Goal: Transaction & Acquisition: Purchase product/service

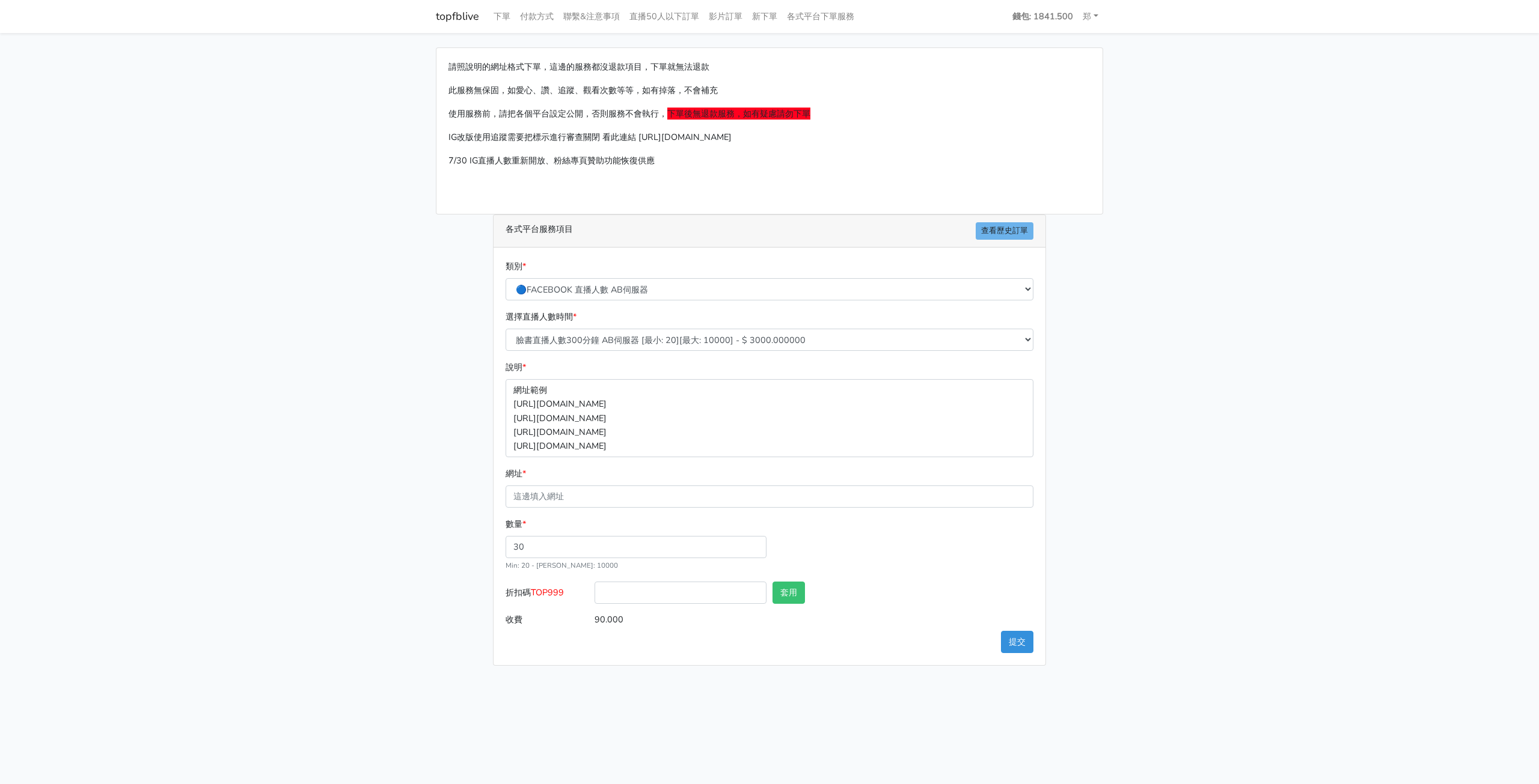
select select "🔵FACEBOOK 直播人數 AB伺服器"
select select "613"
drag, startPoint x: 0, startPoint y: 0, endPoint x: 554, endPoint y: 493, distance: 741.6
click at [554, 493] on input "網址 *" at bounding box center [770, 496] width 528 height 22
click at [569, 494] on input "網址 *" at bounding box center [770, 496] width 528 height 22
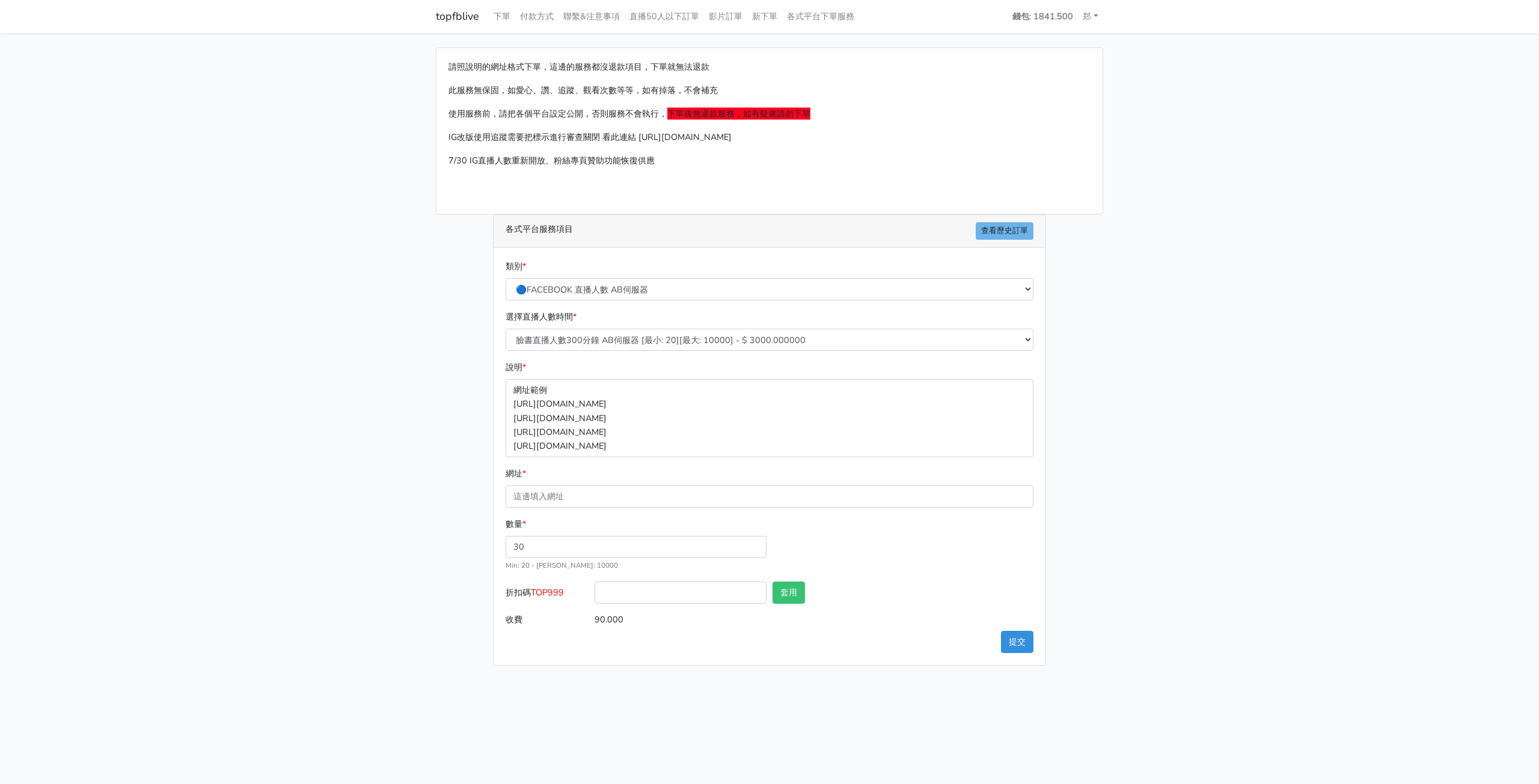
click at [625, 507] on form "類別 * 🔵FACEBOOK 直播人數緊急備用伺服器 2號AB伺服器 🔵FACEBOOK 網軍專用貼文留言 安全保密 🔵9/30 FACEBOOK 直播人數緩…" at bounding box center [770, 445] width 528 height 372
click at [678, 493] on input "網址 *" at bounding box center [770, 496] width 528 height 22
paste input "[DOMAIN_NAME]"
click at [648, 502] on input "[DOMAIN_NAME]" at bounding box center [770, 496] width 528 height 22
paste input "ttps://[DOMAIN_NAME][URL]"
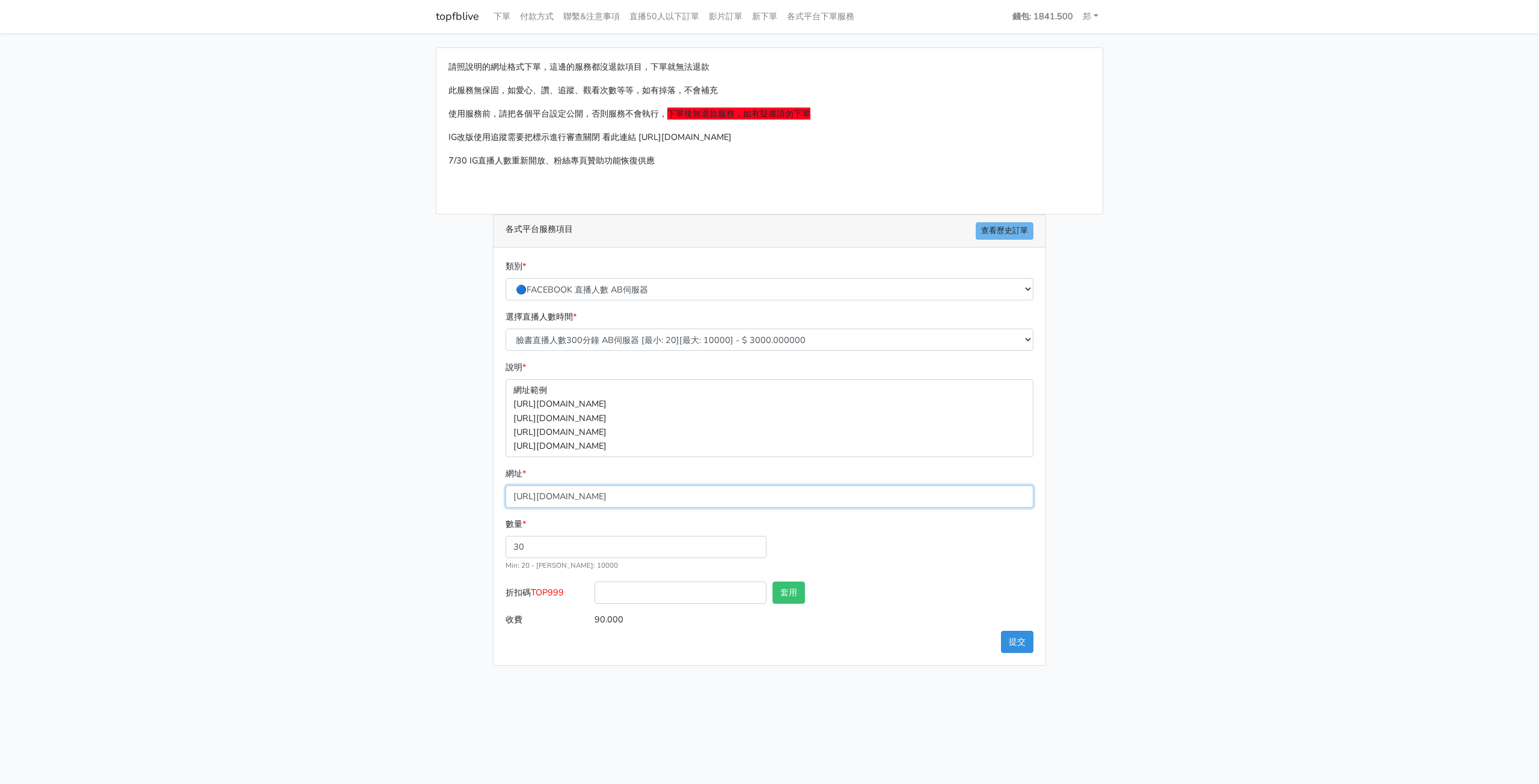
type input "[URL][DOMAIN_NAME]"
click at [725, 548] on input "30" at bounding box center [636, 547] width 261 height 22
type input "3"
type input "20"
type input "60.000"
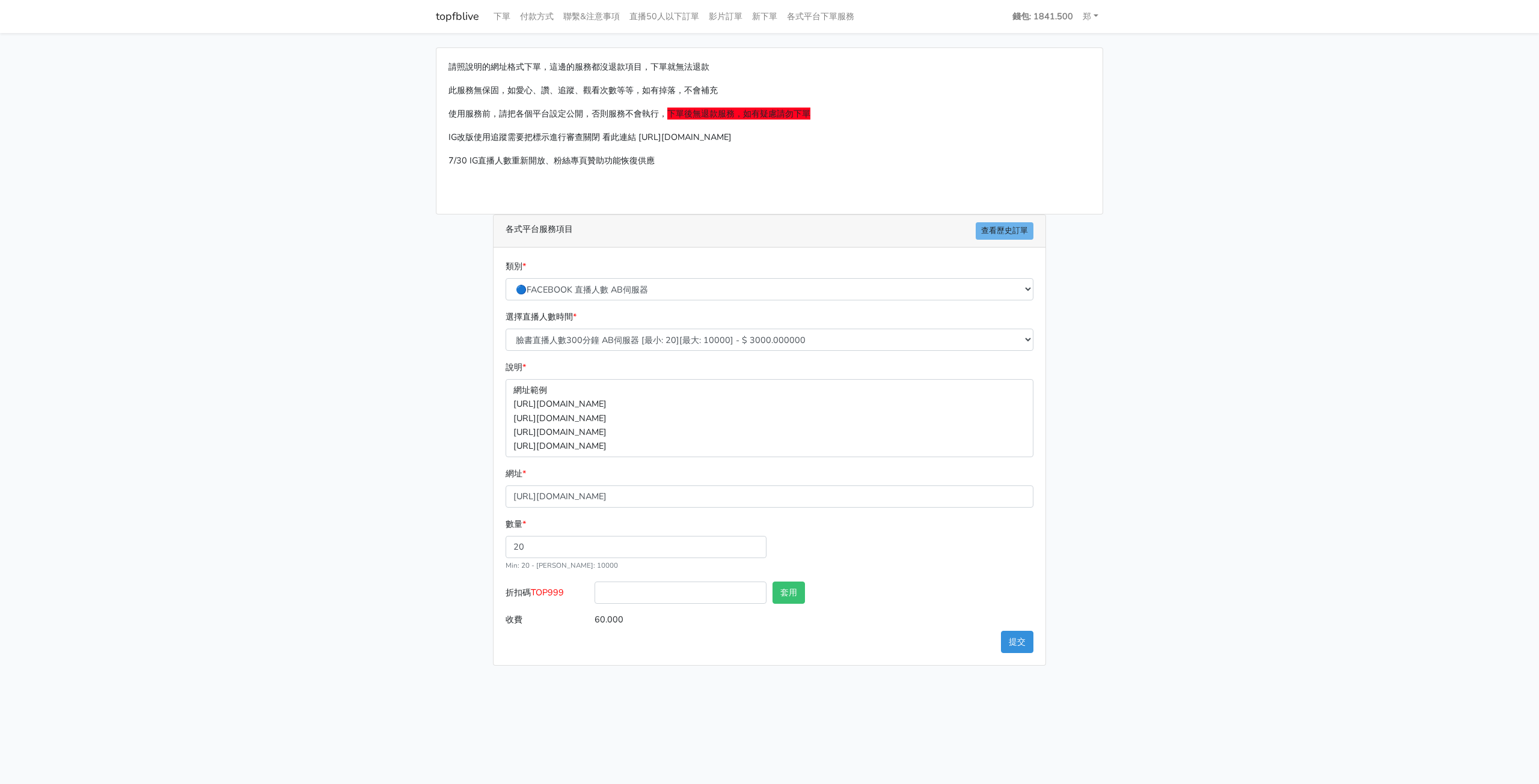
click at [807, 644] on div "類別 * 🔵FACEBOOK 直播人數緊急備用伺服器 2號AB伺服器 🔵FACEBOOK 網軍專用貼文留言 安全保密 🔵9/30 FACEBOOK 直播人數緩…" at bounding box center [769, 457] width 552 height 418
click at [1022, 640] on button "提交" at bounding box center [1017, 642] width 33 height 22
drag, startPoint x: 714, startPoint y: 678, endPoint x: 706, endPoint y: 675, distance: 8.5
click at [706, 675] on html "topfblive 下單 付款方式 聯繫&注意事項 直播50人以下訂單 影片訂單 新下單 各式平台下單服務 錢包: 1841.500" at bounding box center [770, 340] width 1539 height 680
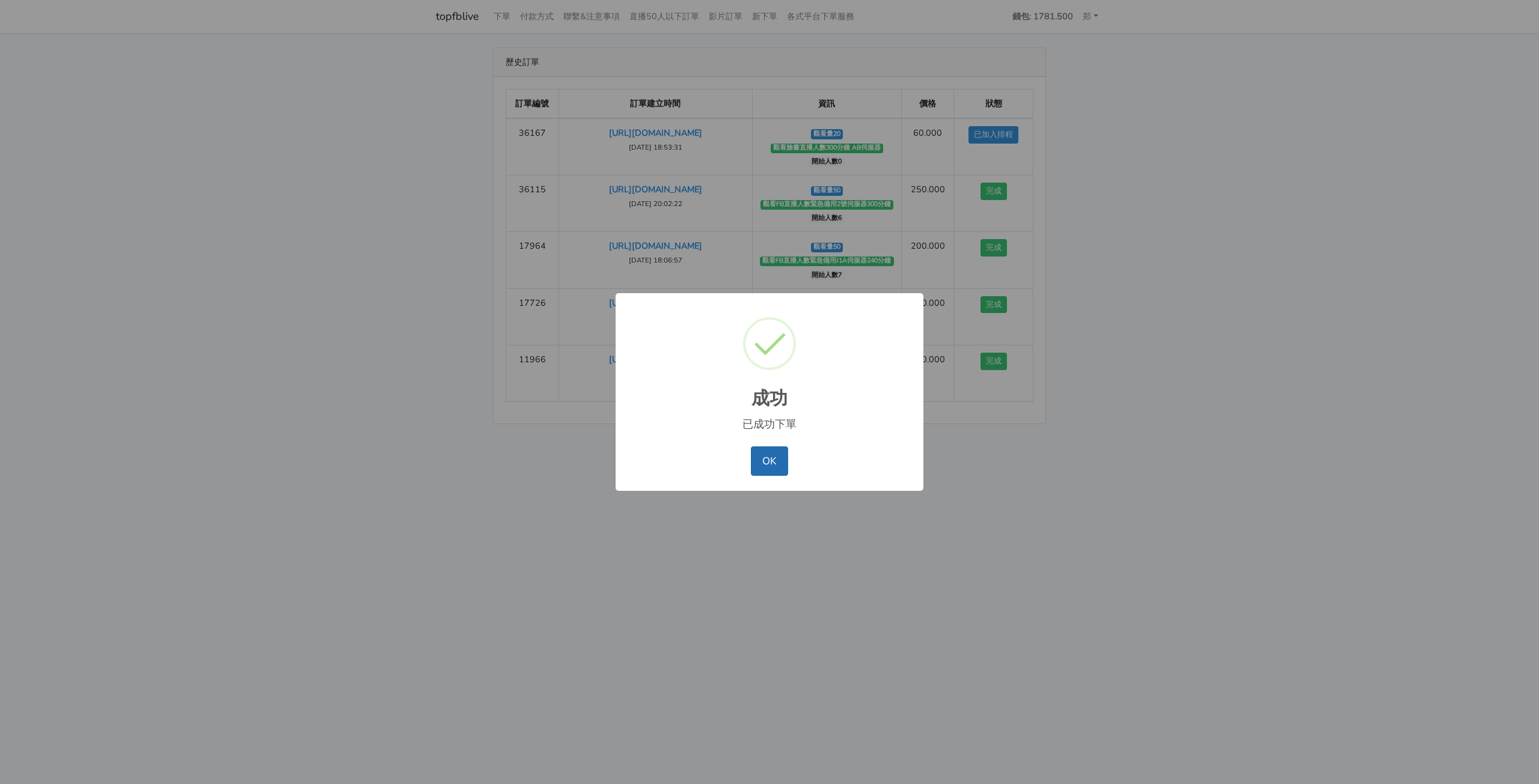
click at [771, 466] on button "OK" at bounding box center [769, 461] width 37 height 29
